Goal: Navigation & Orientation: Find specific page/section

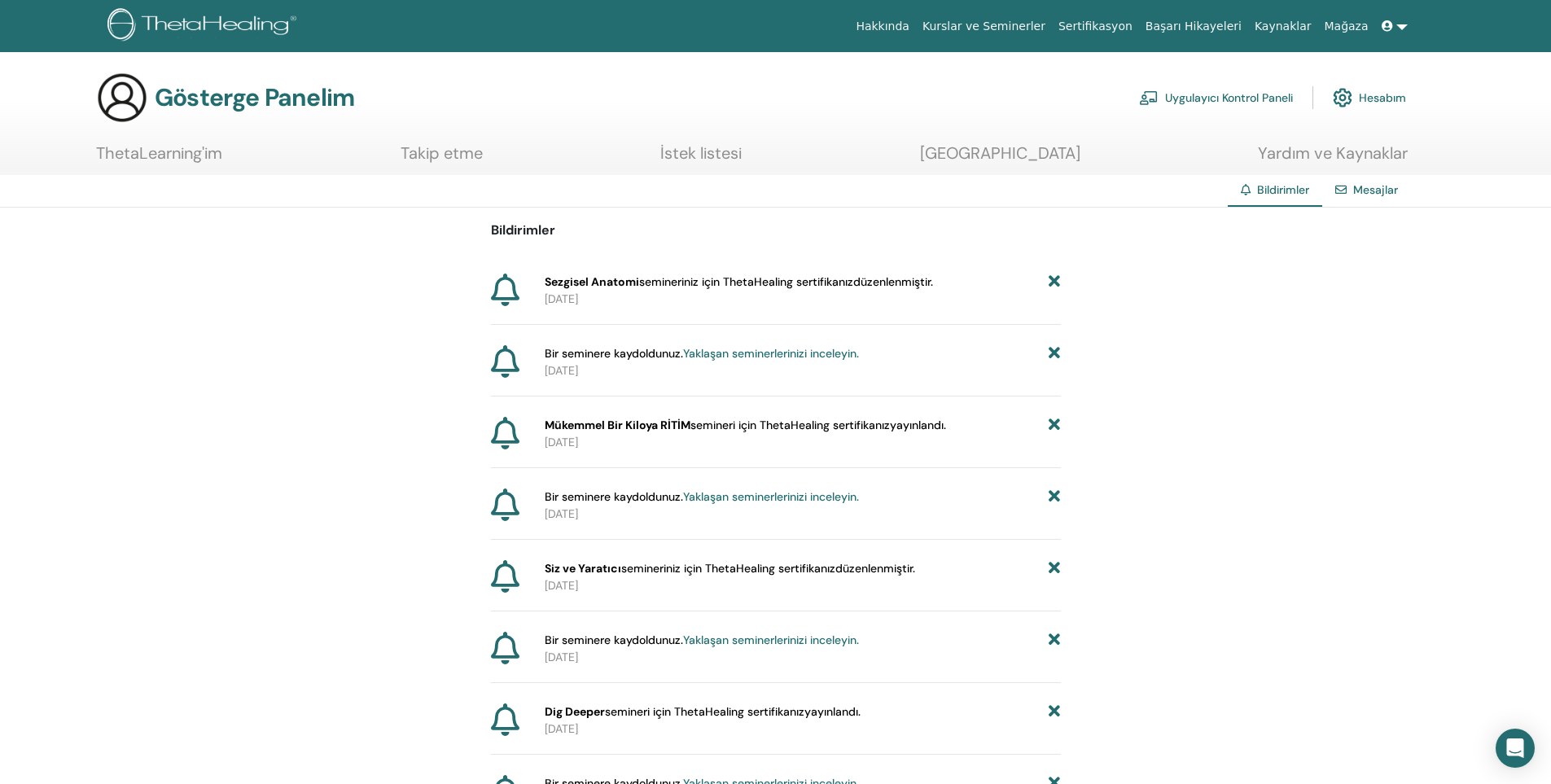
click at [1390, 26] on icon at bounding box center [1388, 26] width 11 height 11
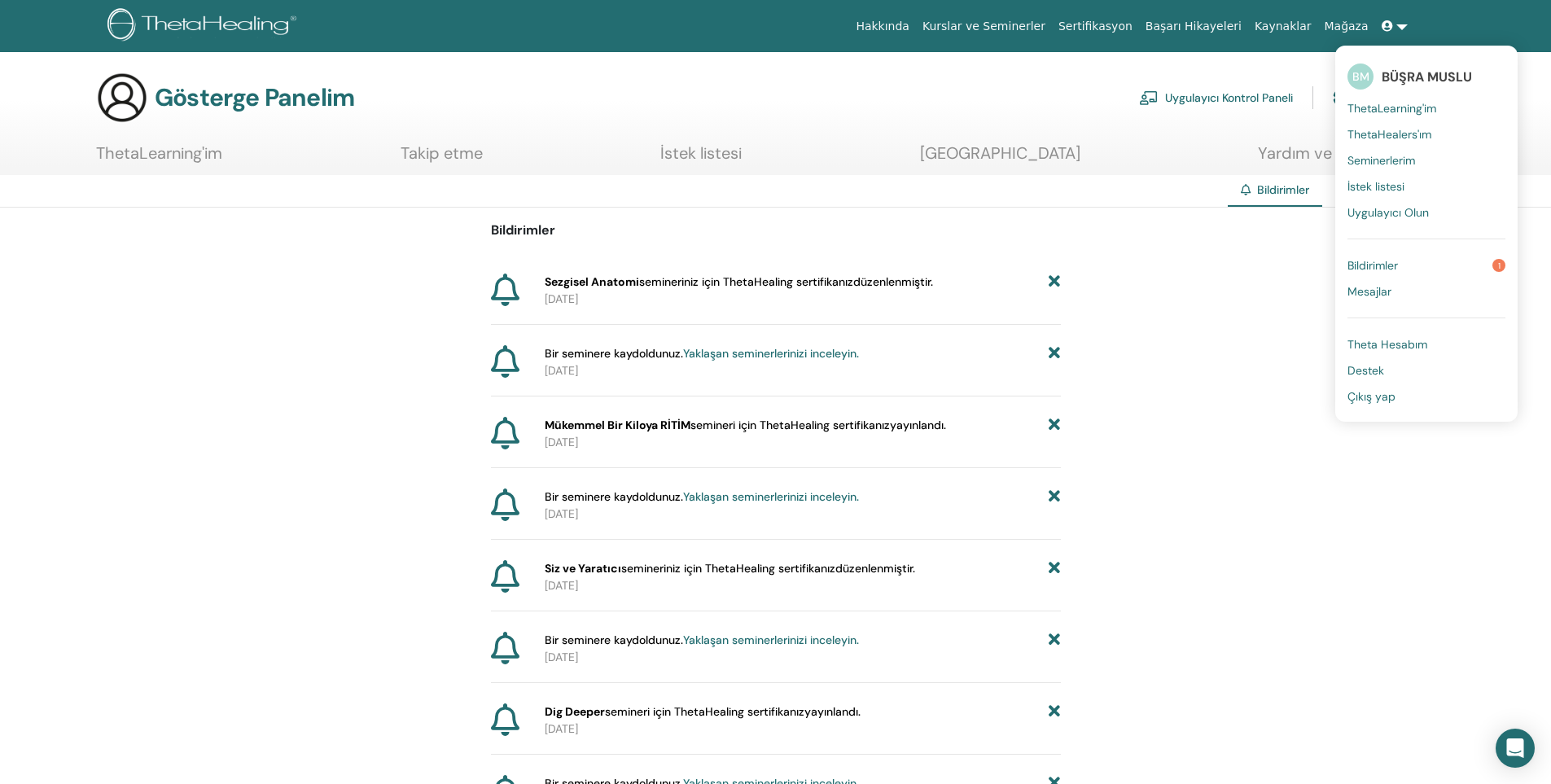
click at [1397, 159] on font "Seminerlerim" at bounding box center [1381, 159] width 68 height 14
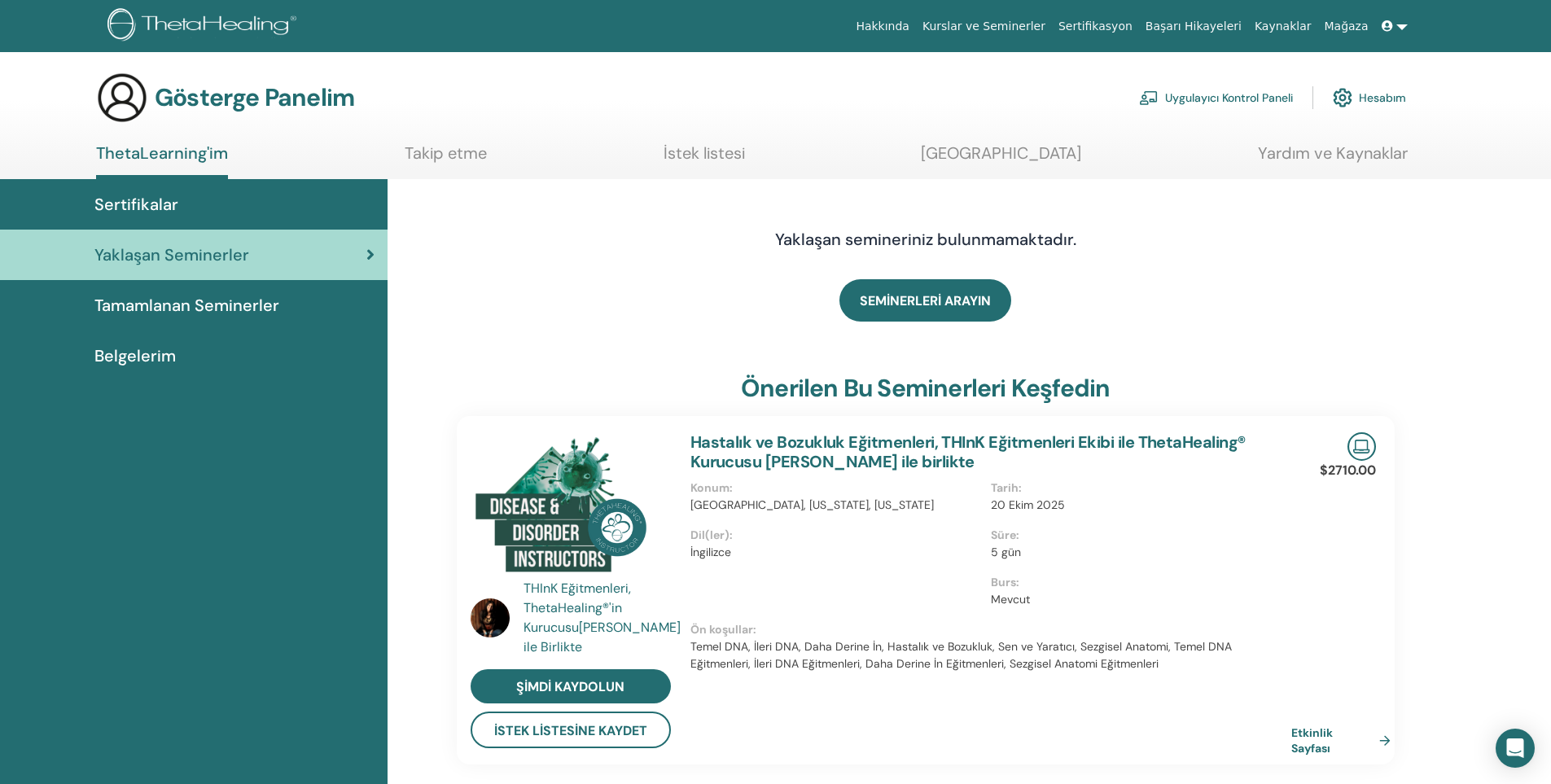
click at [149, 300] on font "Tamamlanan Seminerler" at bounding box center [187, 306] width 185 height 21
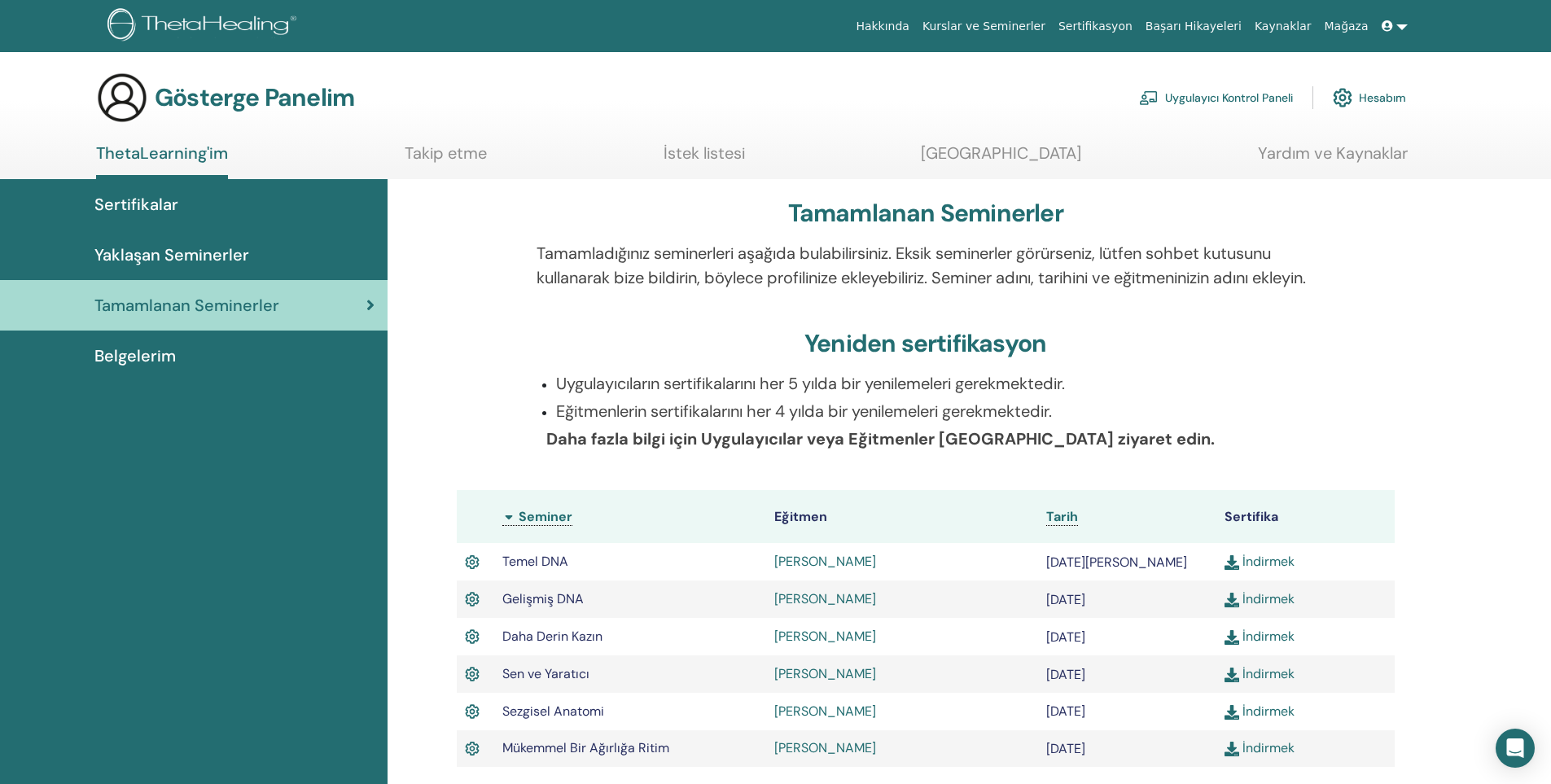
click at [148, 356] on font "Belgelerim" at bounding box center [135, 356] width 81 height 21
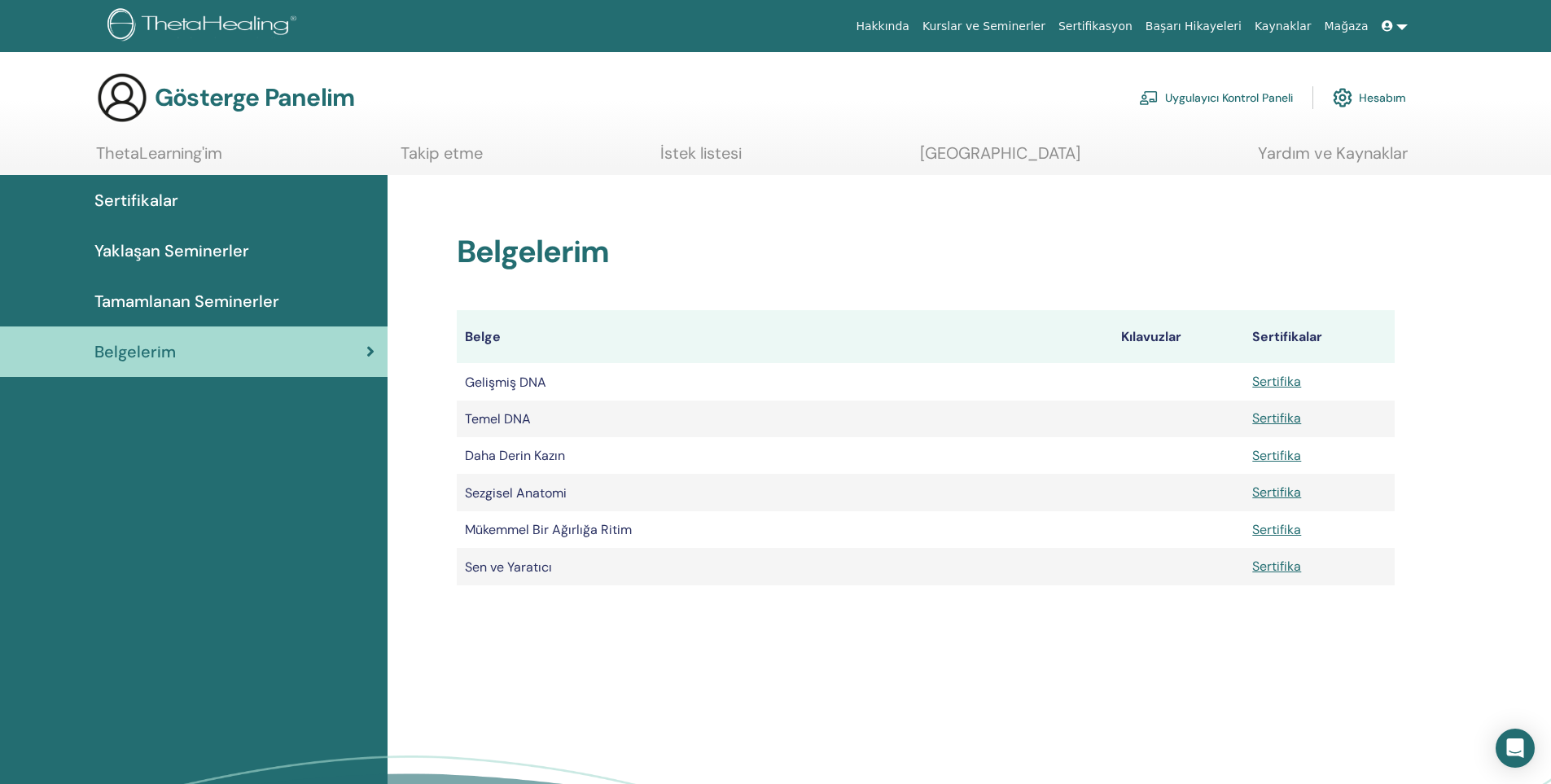
click at [217, 250] on font "Yaklaşan Seminerler" at bounding box center [172, 251] width 155 height 21
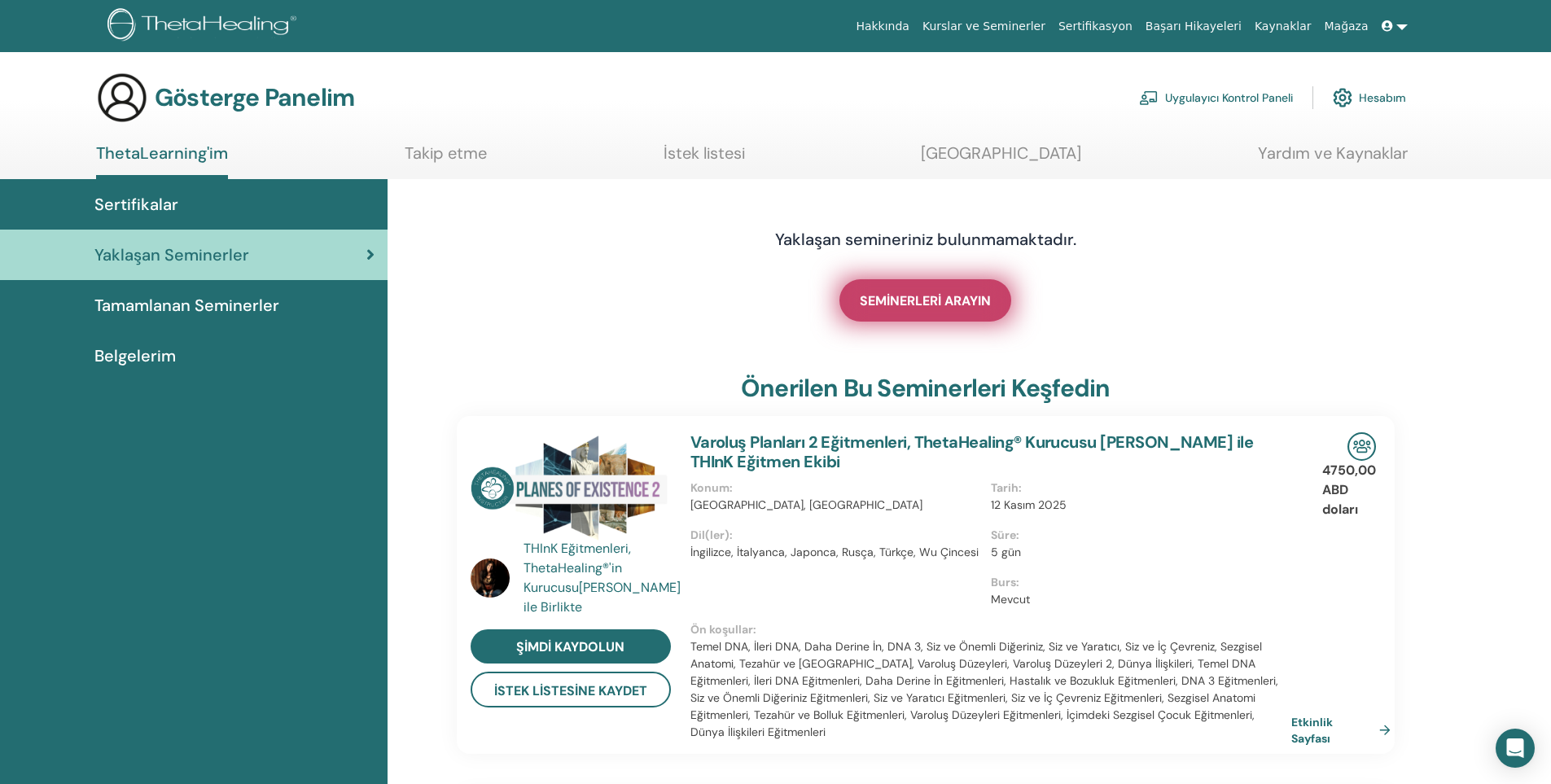
click at [923, 301] on font "SEMİNERLERİ ARAYIN" at bounding box center [924, 301] width 131 height 17
